Goal: Information Seeking & Learning: Learn about a topic

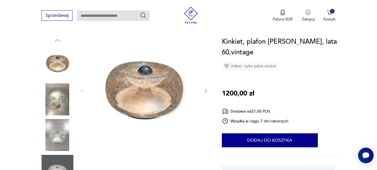
click at [205, 89] on icon "button" at bounding box center [206, 90] width 5 height 5
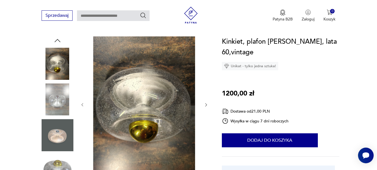
click at [205, 104] on icon "button" at bounding box center [206, 104] width 5 height 5
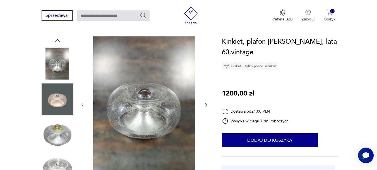
click at [205, 104] on icon "button" at bounding box center [206, 104] width 5 height 5
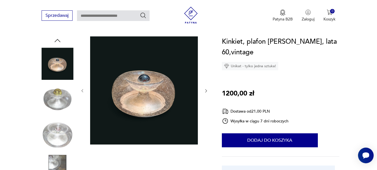
click at [206, 91] on icon "button" at bounding box center [206, 90] width 2 height 3
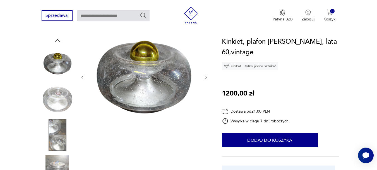
click at [206, 76] on icon "button" at bounding box center [206, 77] width 2 height 3
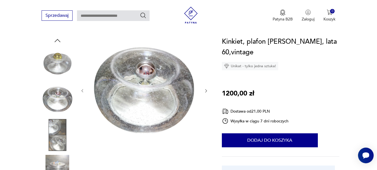
click at [206, 90] on icon "button" at bounding box center [206, 90] width 5 height 5
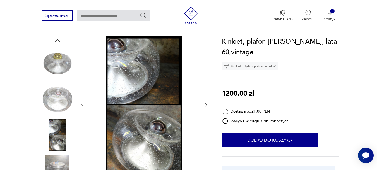
click at [206, 104] on icon "button" at bounding box center [206, 104] width 5 height 5
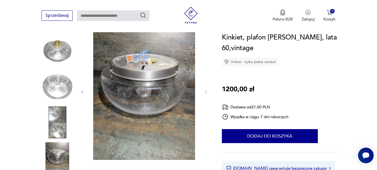
scroll to position [28, 0]
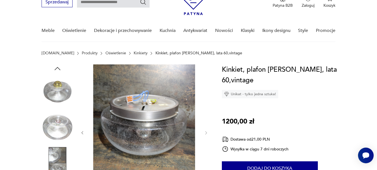
click at [82, 132] on icon "button" at bounding box center [82, 132] width 5 height 5
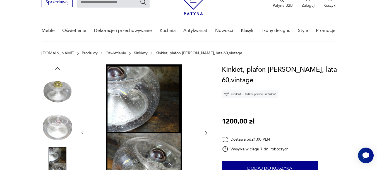
click at [82, 132] on icon "button" at bounding box center [82, 132] width 5 height 5
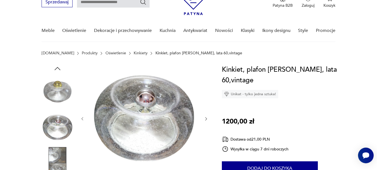
click at [82, 132] on div at bounding box center [144, 118] width 128 height 109
click at [82, 118] on icon "button" at bounding box center [82, 118] width 5 height 5
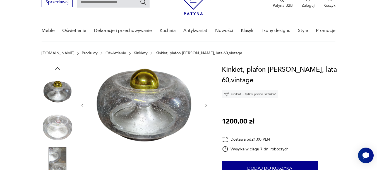
click at [81, 104] on icon "button" at bounding box center [82, 105] width 5 height 5
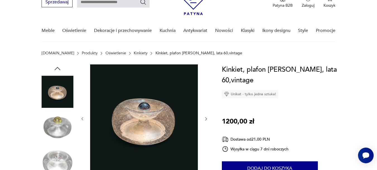
click at [83, 118] on icon "button" at bounding box center [82, 118] width 5 height 5
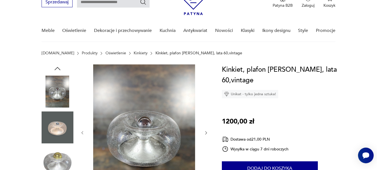
click at [83, 131] on icon "button" at bounding box center [83, 132] width 2 height 3
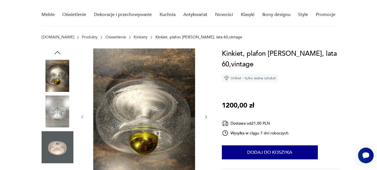
scroll to position [56, 0]
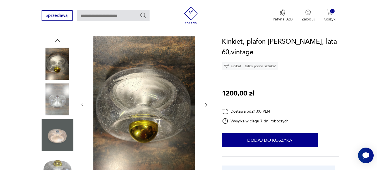
click at [82, 104] on icon "button" at bounding box center [83, 104] width 2 height 3
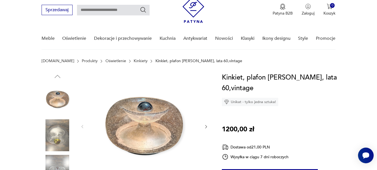
scroll to position [0, 0]
